Goal: Find specific page/section: Find specific page/section

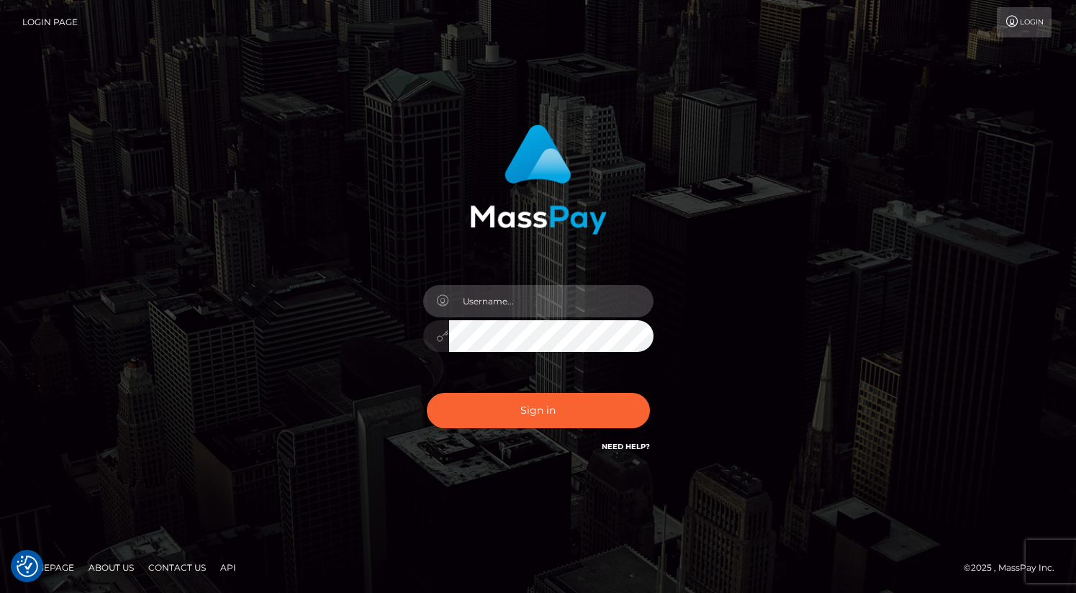
click at [516, 289] on input "text" at bounding box center [551, 301] width 204 height 32
type input "oli.fanvue"
click at [538, 302] on input "text" at bounding box center [551, 301] width 204 height 32
type input "oli.fanvue"
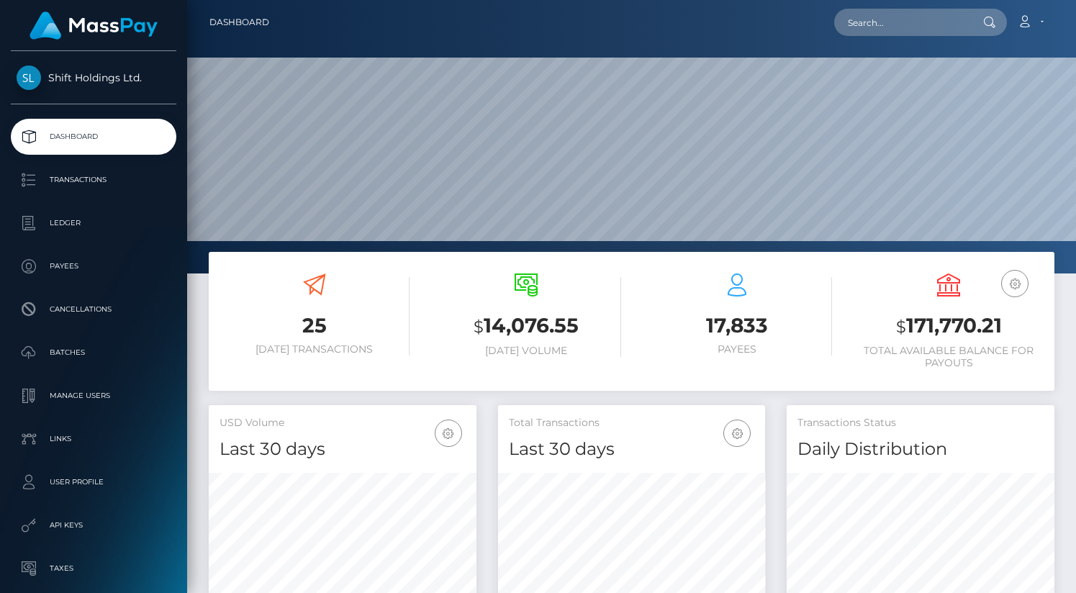
scroll to position [255, 268]
click at [891, 32] on input "text" at bounding box center [902, 22] width 135 height 27
paste input "arcticlilfox@gmail.com"
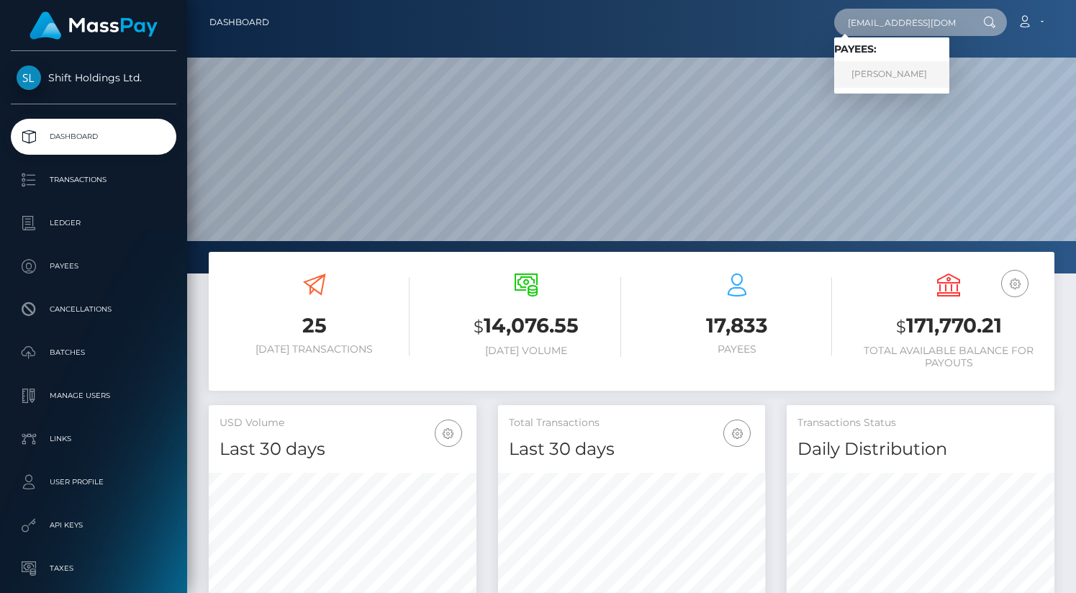
type input "arcticlilfox@gmail.com"
click at [894, 71] on link "Anastasiya Shcharbuk" at bounding box center [892, 74] width 115 height 27
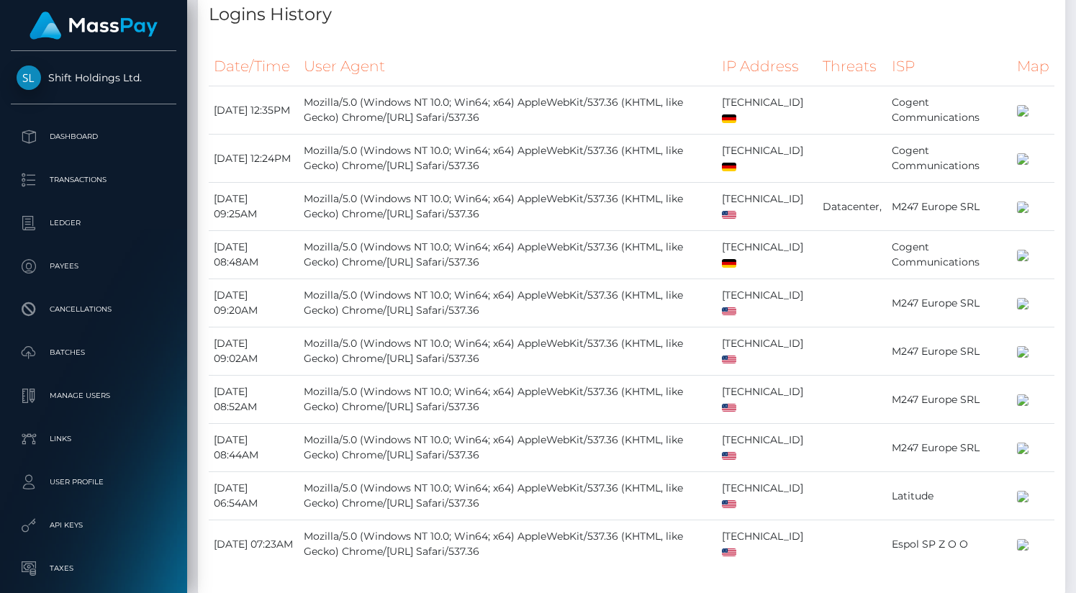
scroll to position [1738, 0]
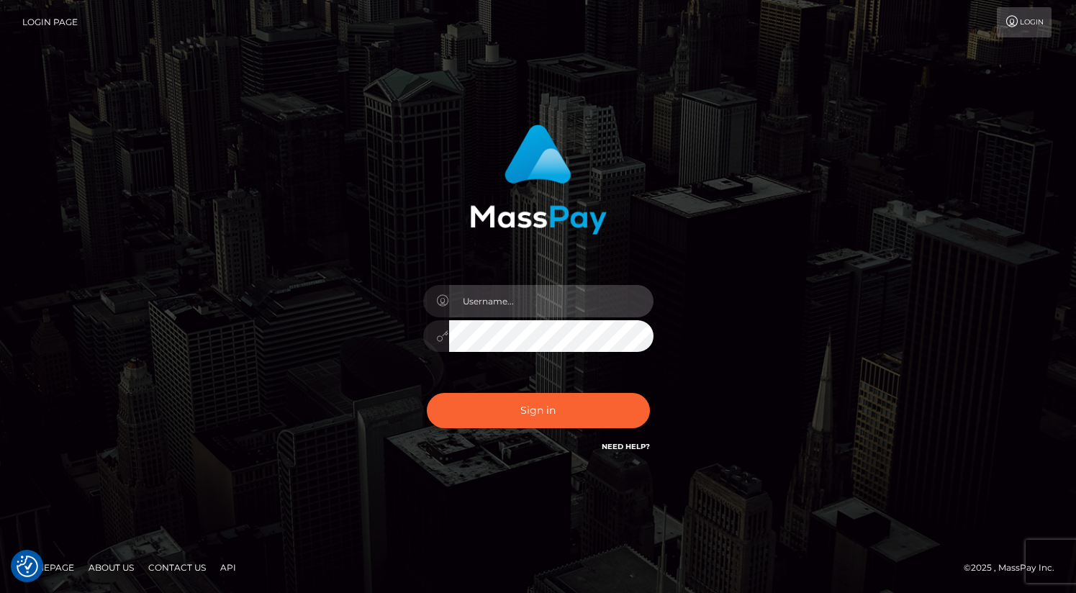
click at [557, 300] on input "text" at bounding box center [551, 301] width 204 height 32
type input "oli.fanvue"
click at [541, 291] on input "text" at bounding box center [551, 301] width 204 height 32
type input "oli.fanvue"
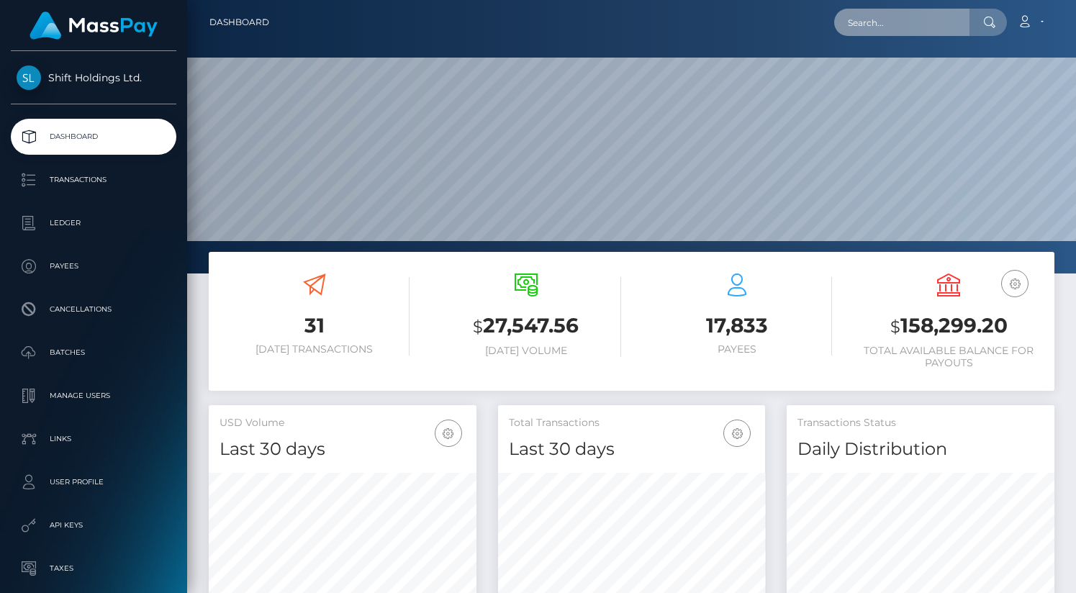
scroll to position [255, 268]
click at [881, 24] on input "text" at bounding box center [902, 22] width 135 height 27
paste input "quadebethr@gmail.com"
click at [948, 27] on input "quadebethr@gmail.com" at bounding box center [902, 22] width 135 height 27
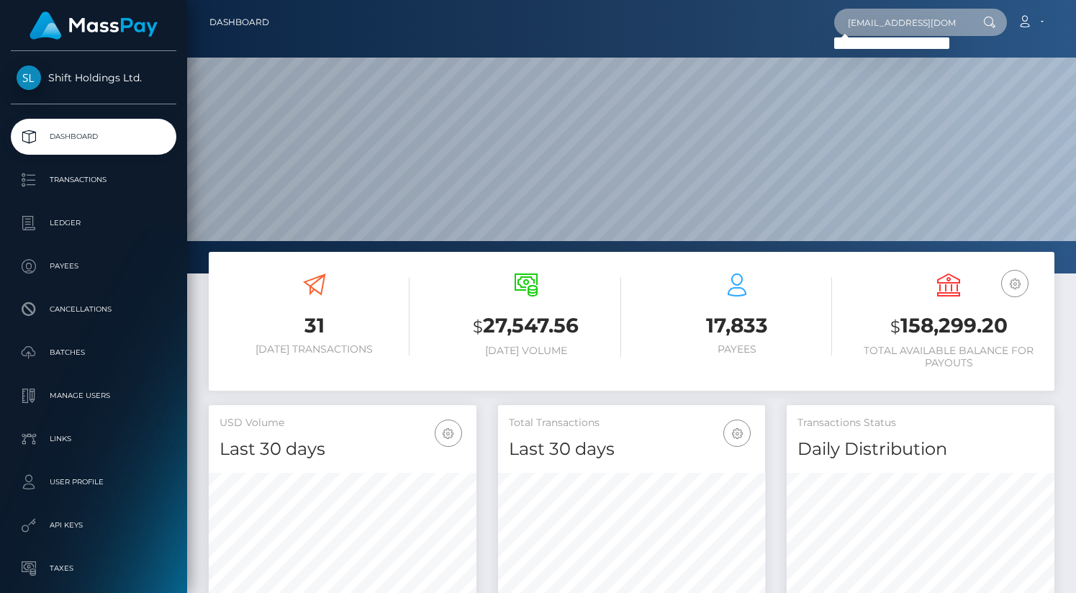
click at [948, 27] on input "quadebethr@gmail.com" at bounding box center [902, 22] width 135 height 27
paste input "QUADE TYLER RAINES"
type input "QUADE TYLER RAINES"
